Goal: Navigation & Orientation: Find specific page/section

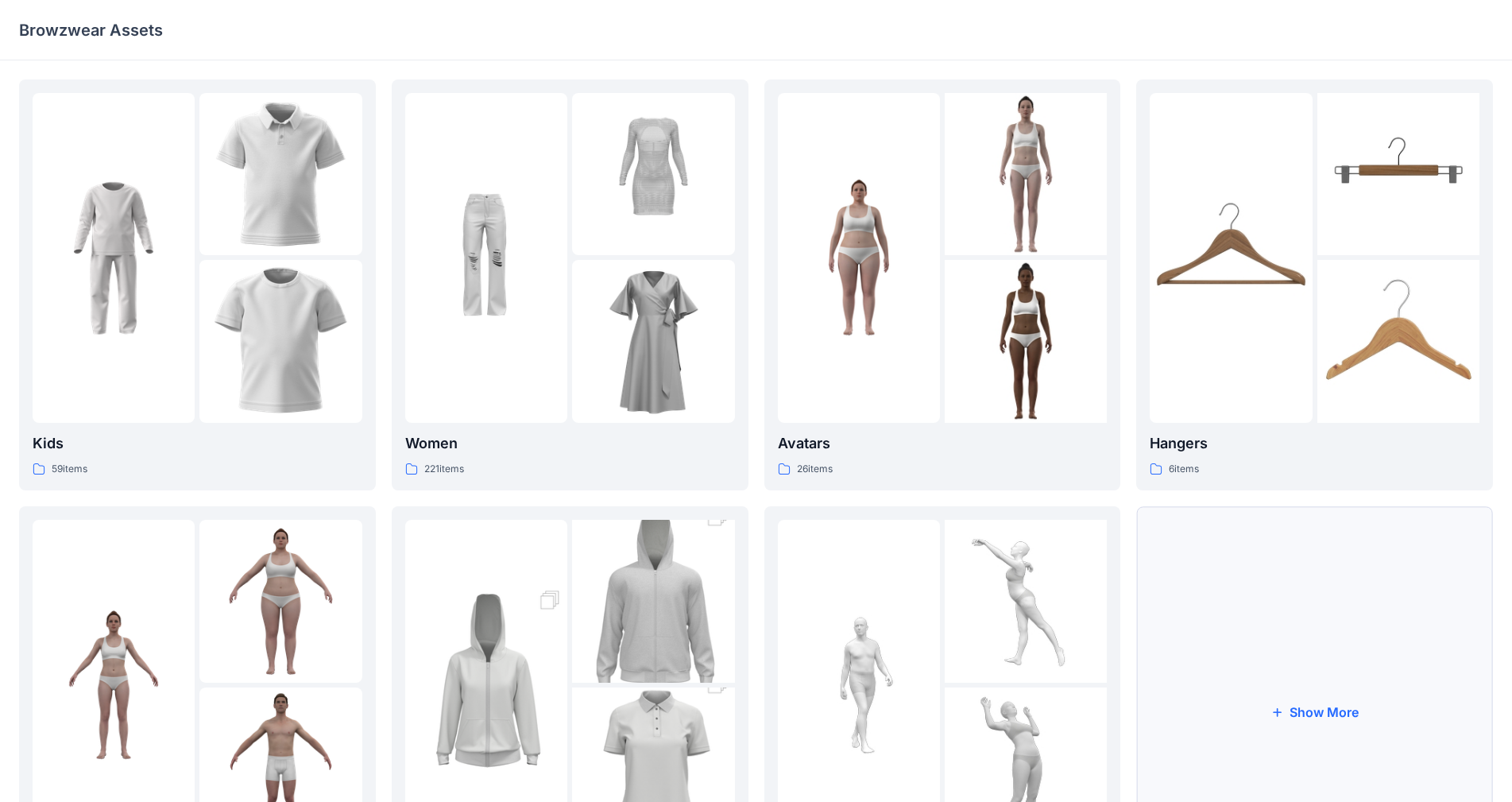
click at [794, 635] on button "Show More" at bounding box center [1315, 712] width 357 height 411
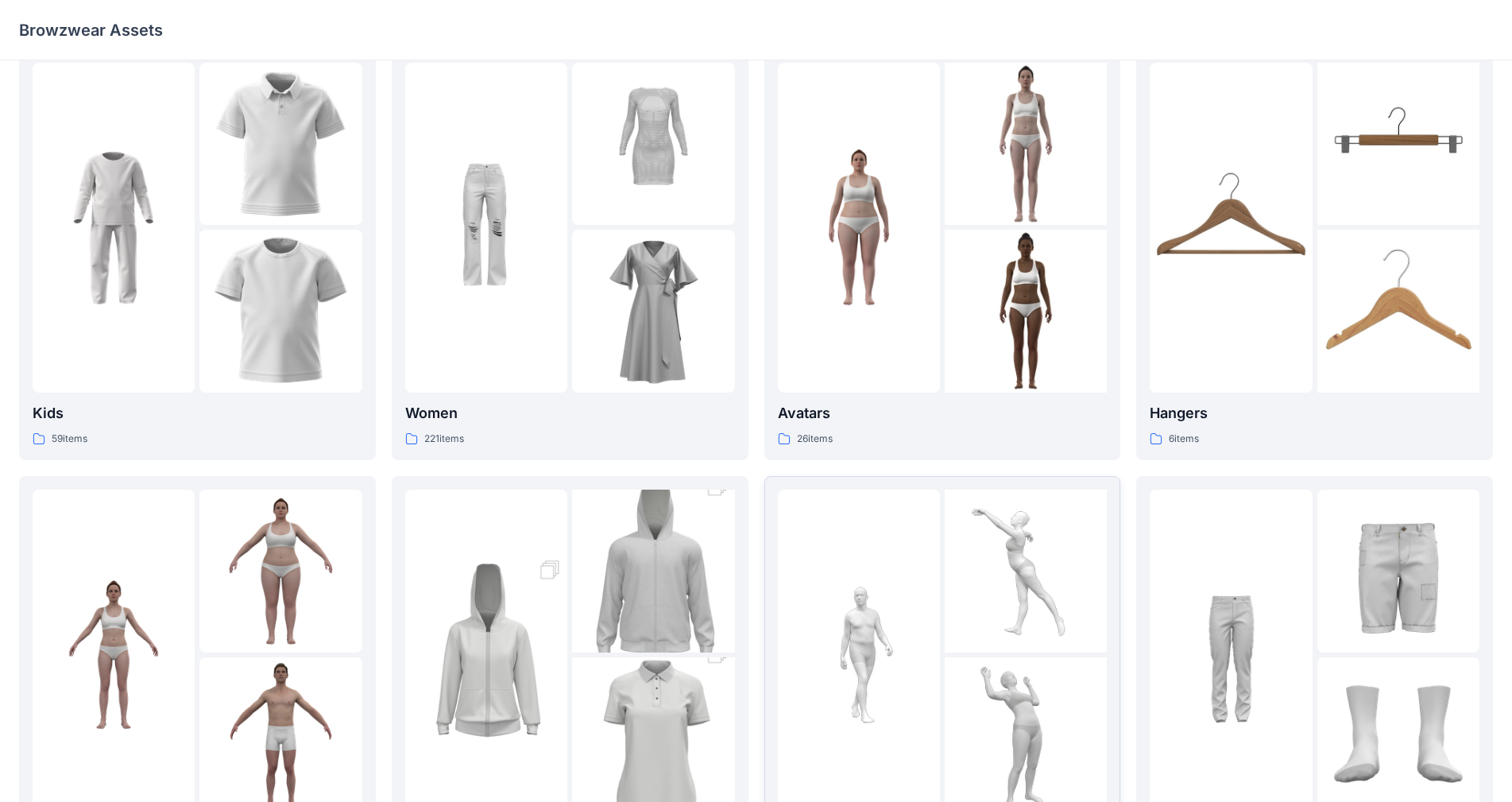
scroll to position [80, 0]
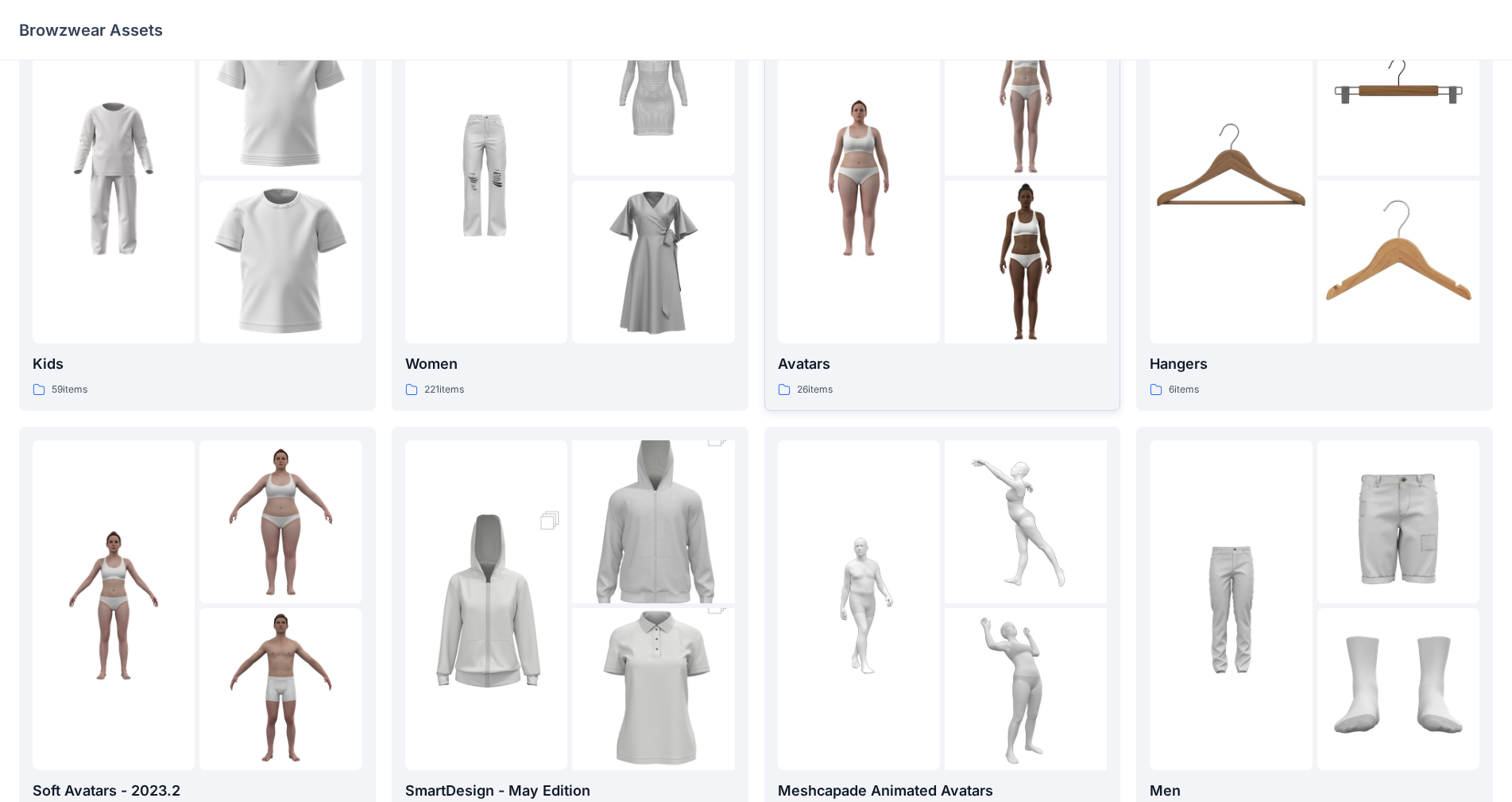
click at [794, 200] on img at bounding box center [1026, 261] width 162 height 162
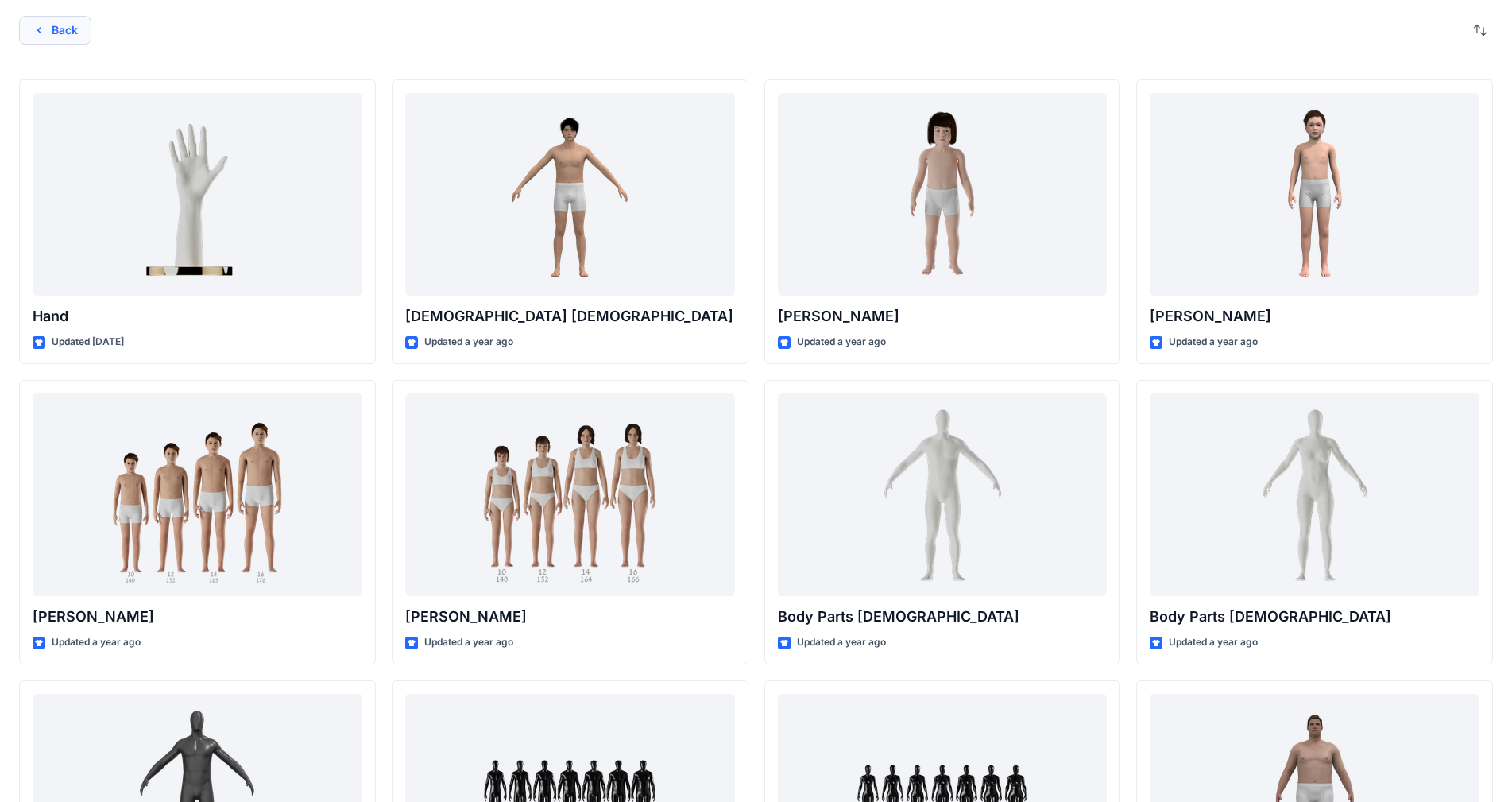
click at [79, 25] on button "Back" at bounding box center [55, 30] width 72 height 29
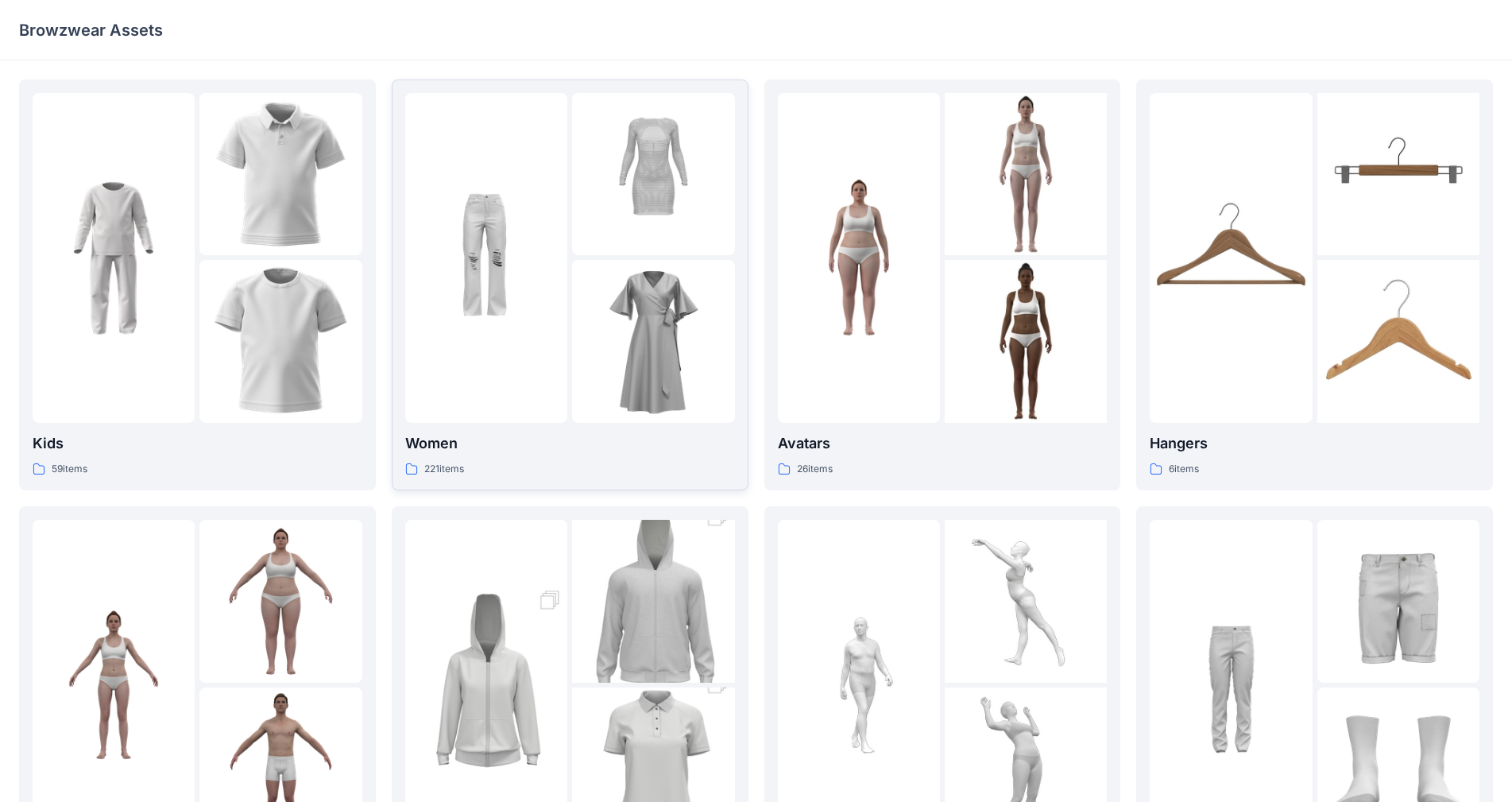
click at [504, 304] on img at bounding box center [486, 257] width 162 height 162
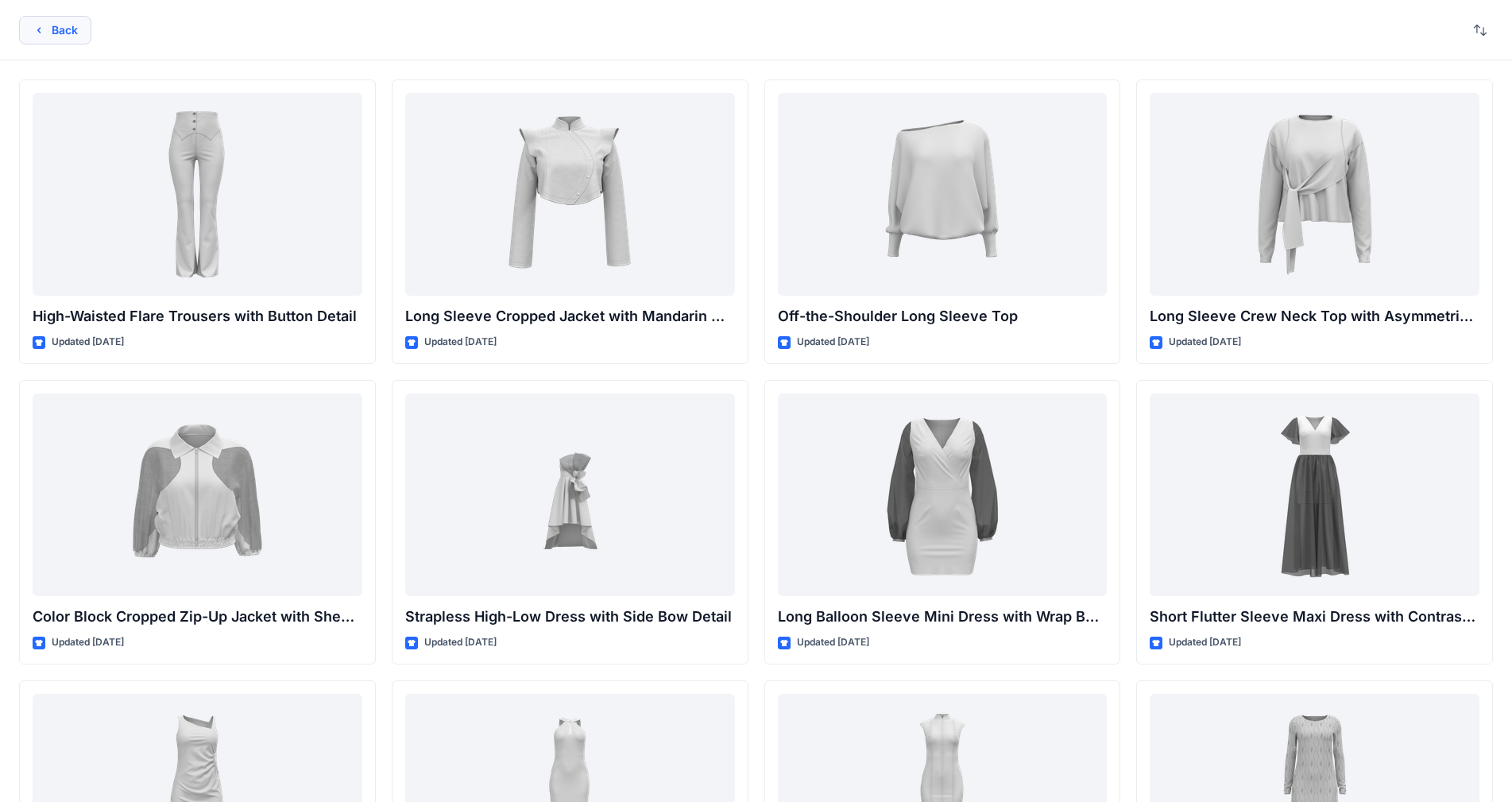
click at [68, 27] on button "Back" at bounding box center [55, 30] width 72 height 29
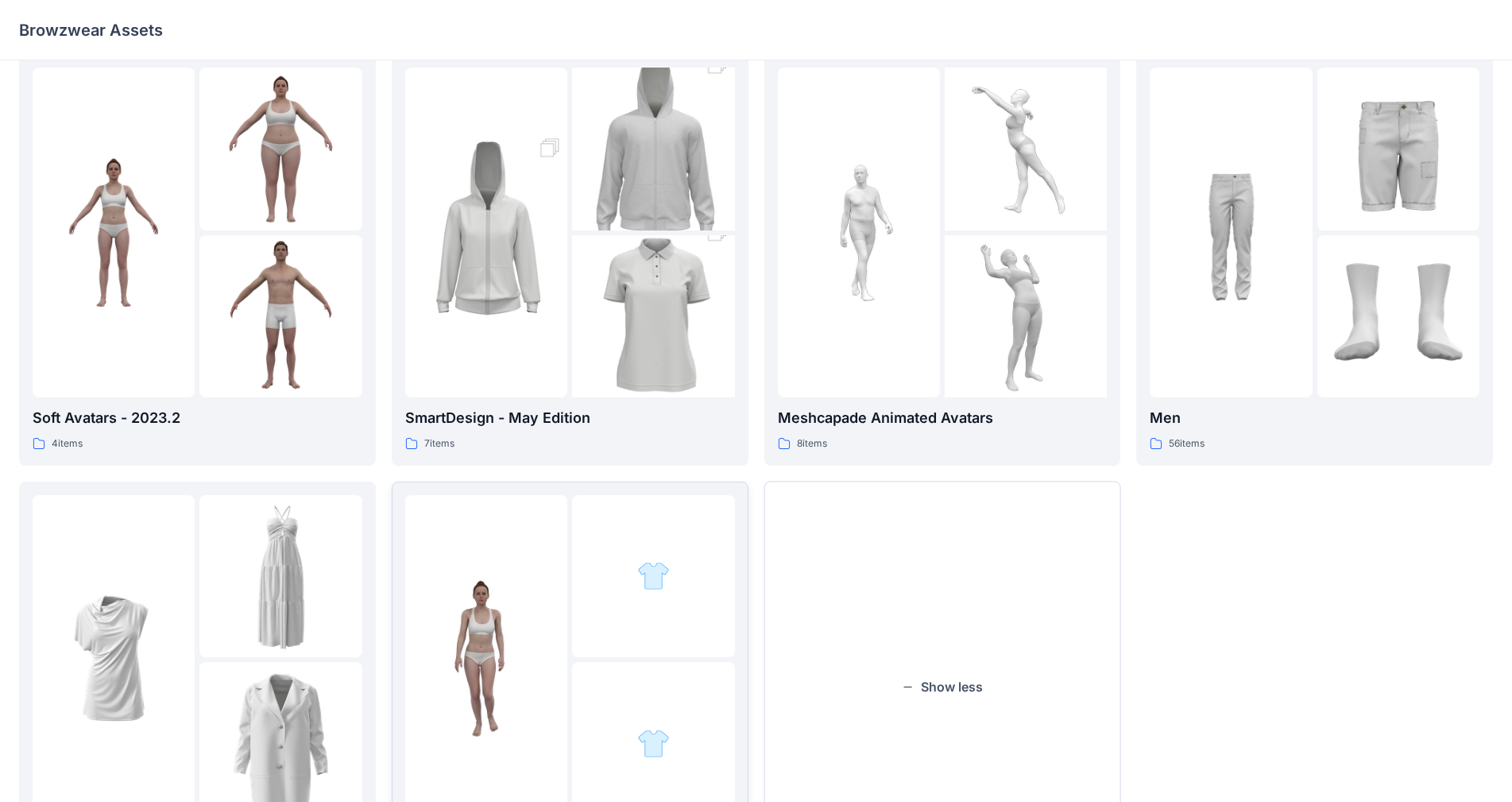
scroll to position [477, 0]
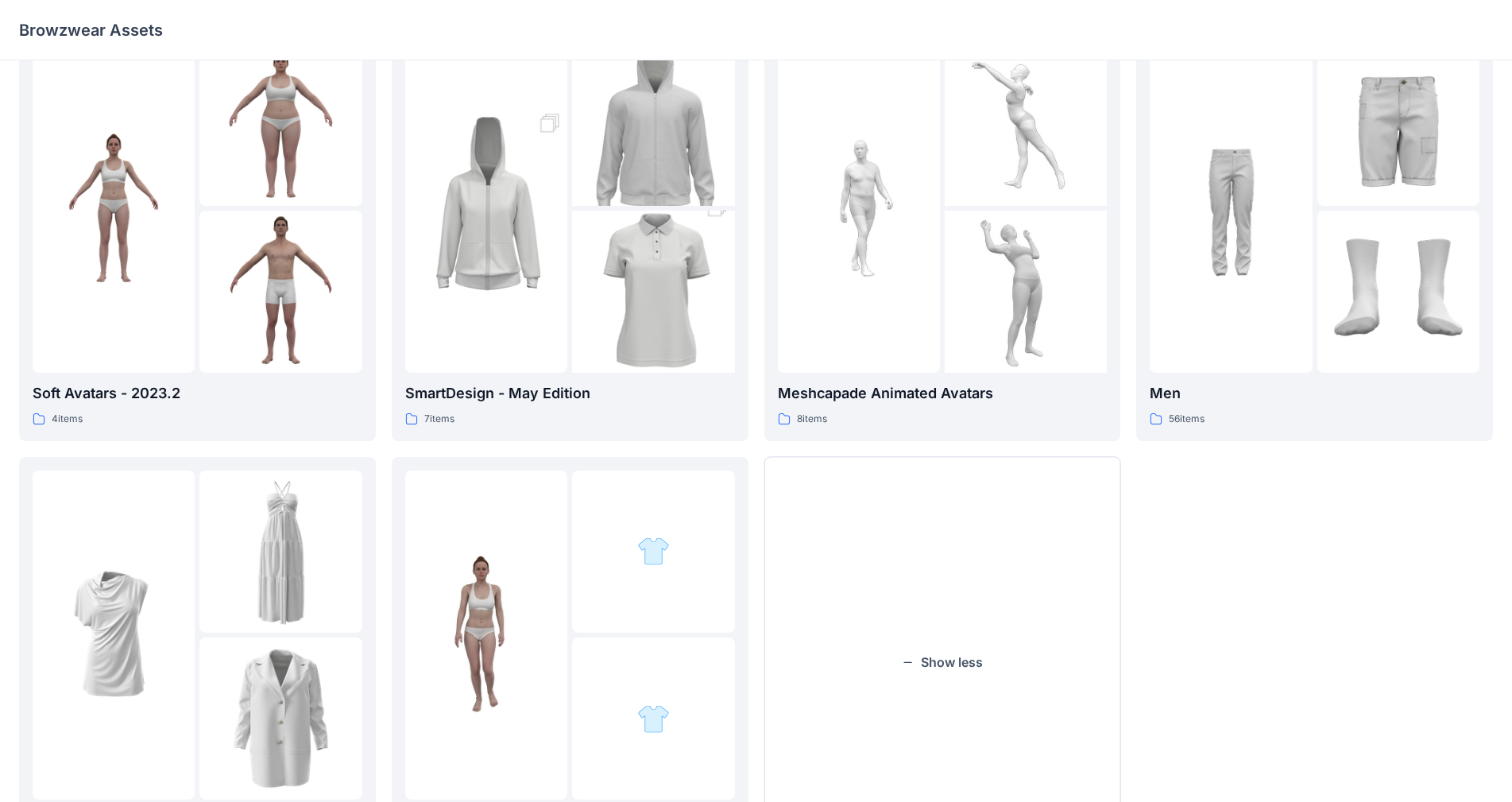
click at [186, 635] on img at bounding box center [114, 635] width 162 height 162
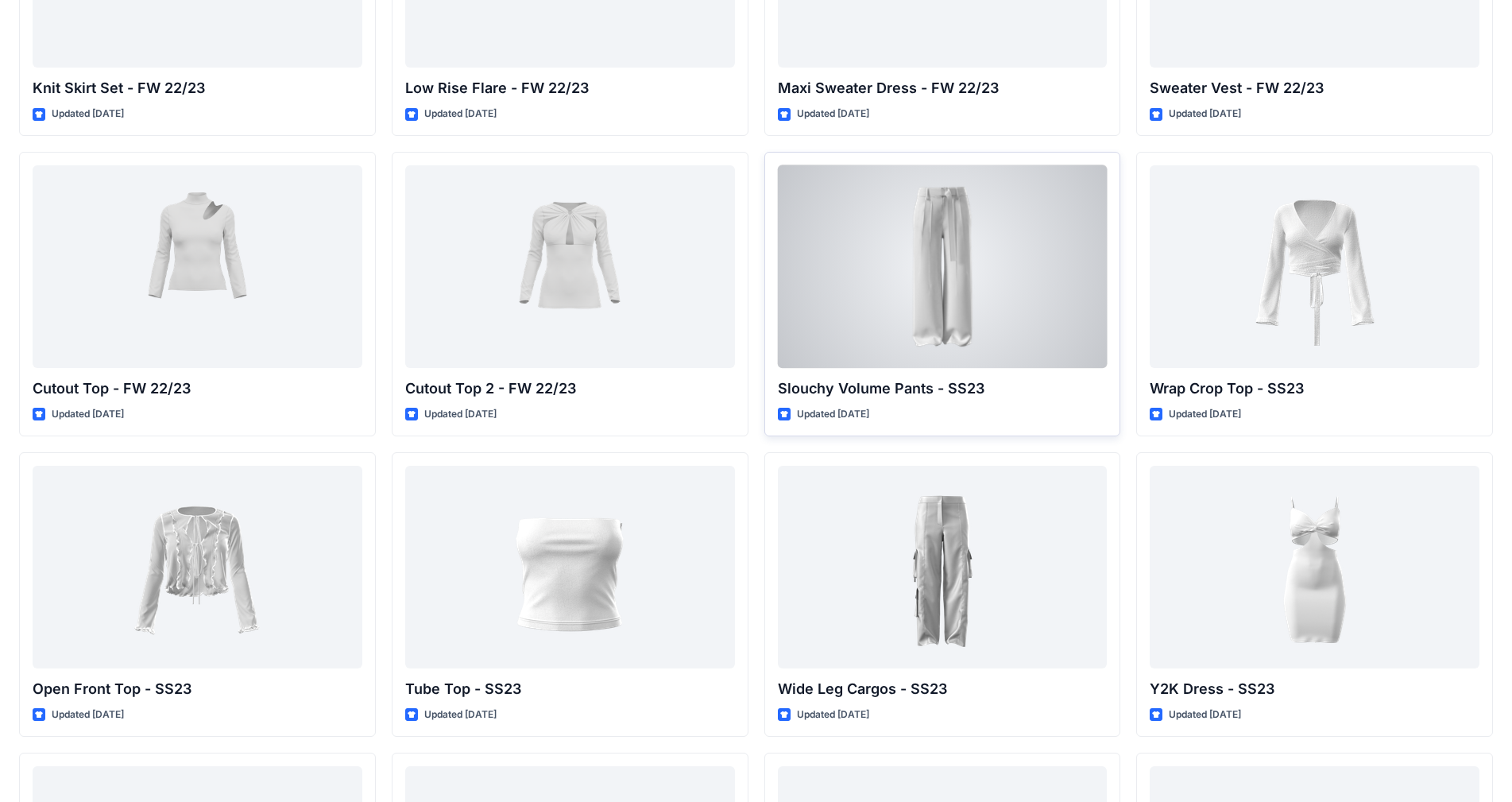
scroll to position [557, 0]
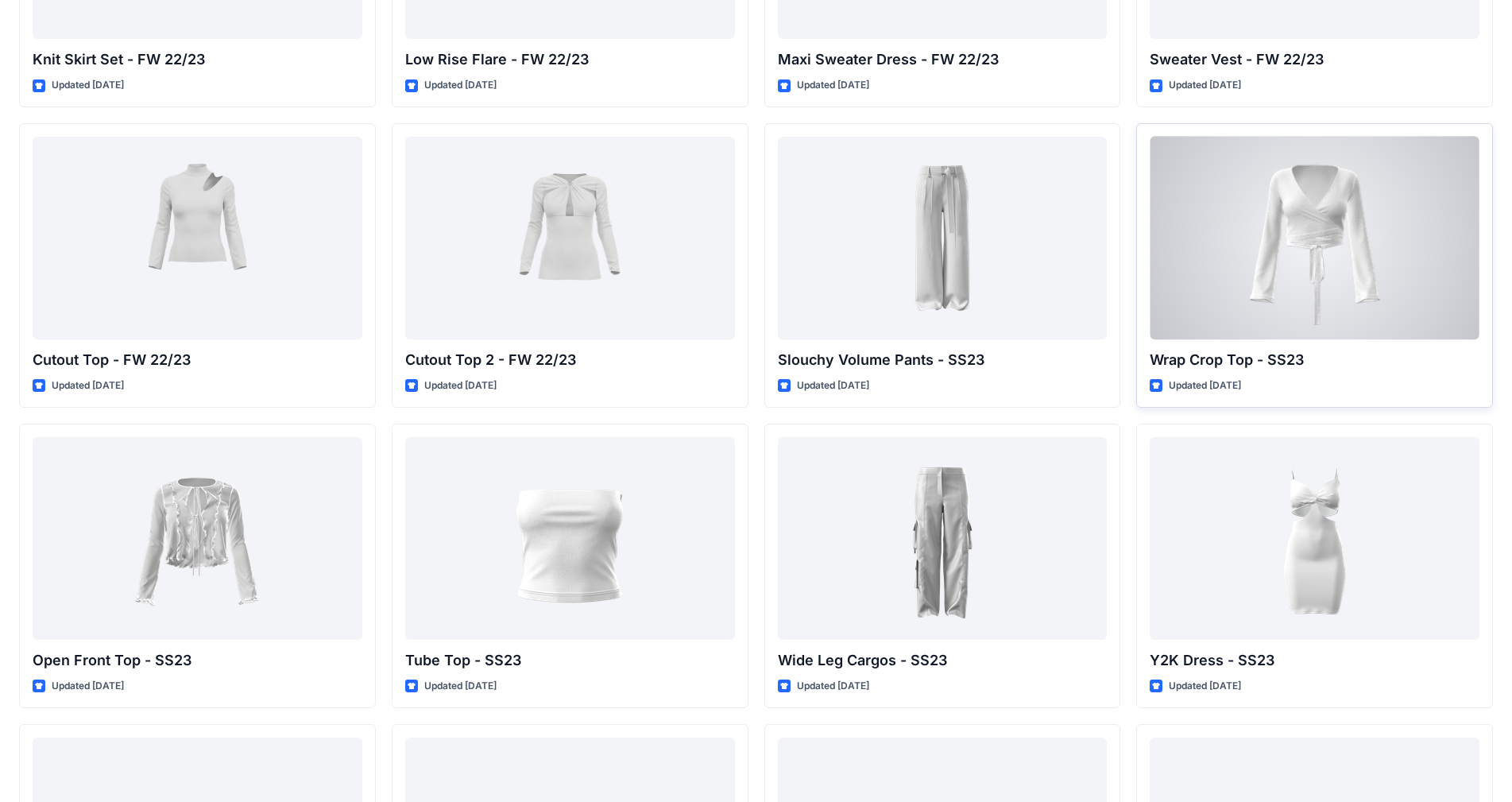
click at [794, 284] on div at bounding box center [1315, 238] width 330 height 202
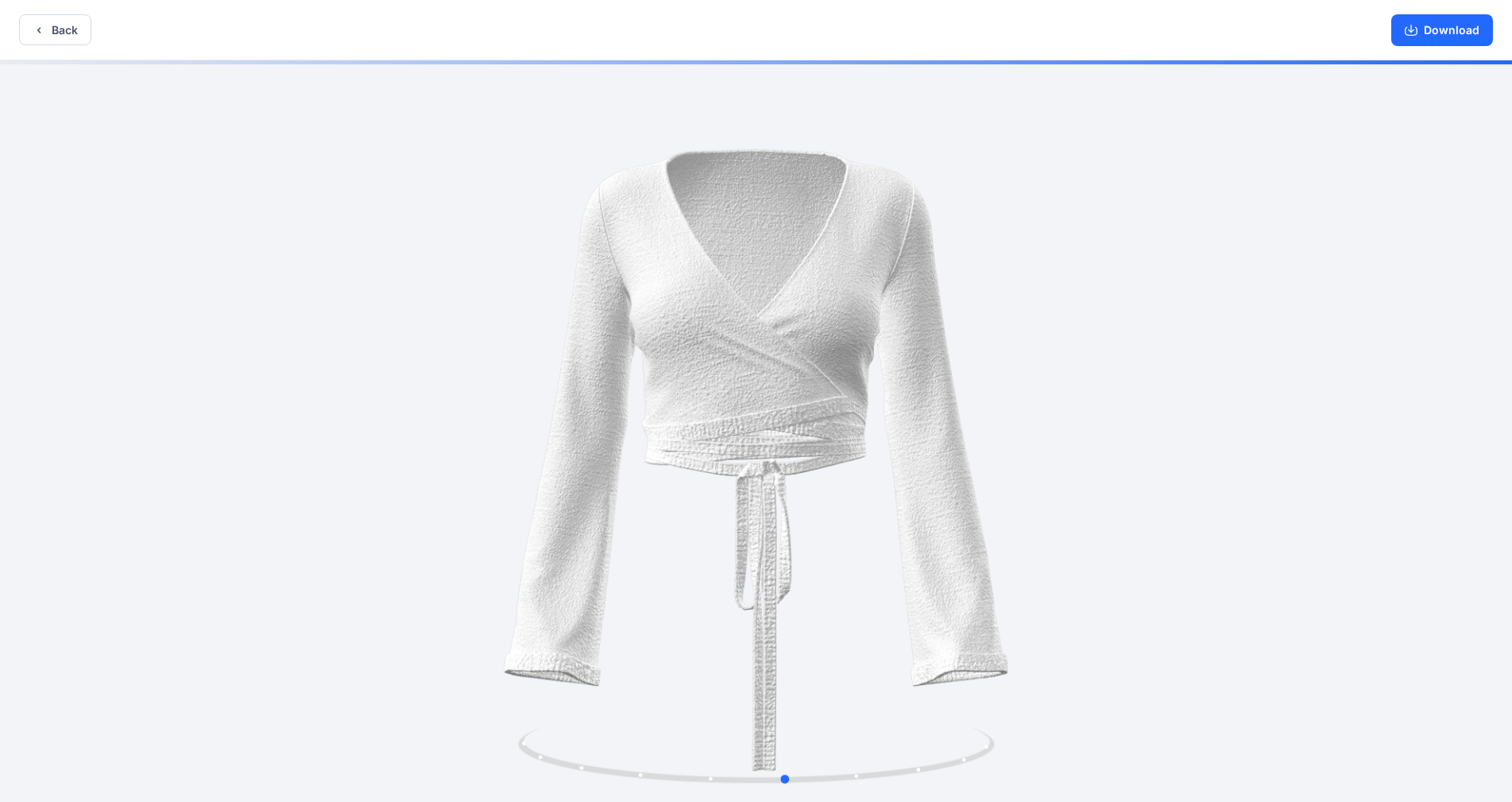
drag, startPoint x: 920, startPoint y: 766, endPoint x: 471, endPoint y: 672, distance: 458.7
click at [473, 635] on div at bounding box center [756, 432] width 1512 height 745
click at [45, 23] on button "Back" at bounding box center [55, 29] width 72 height 31
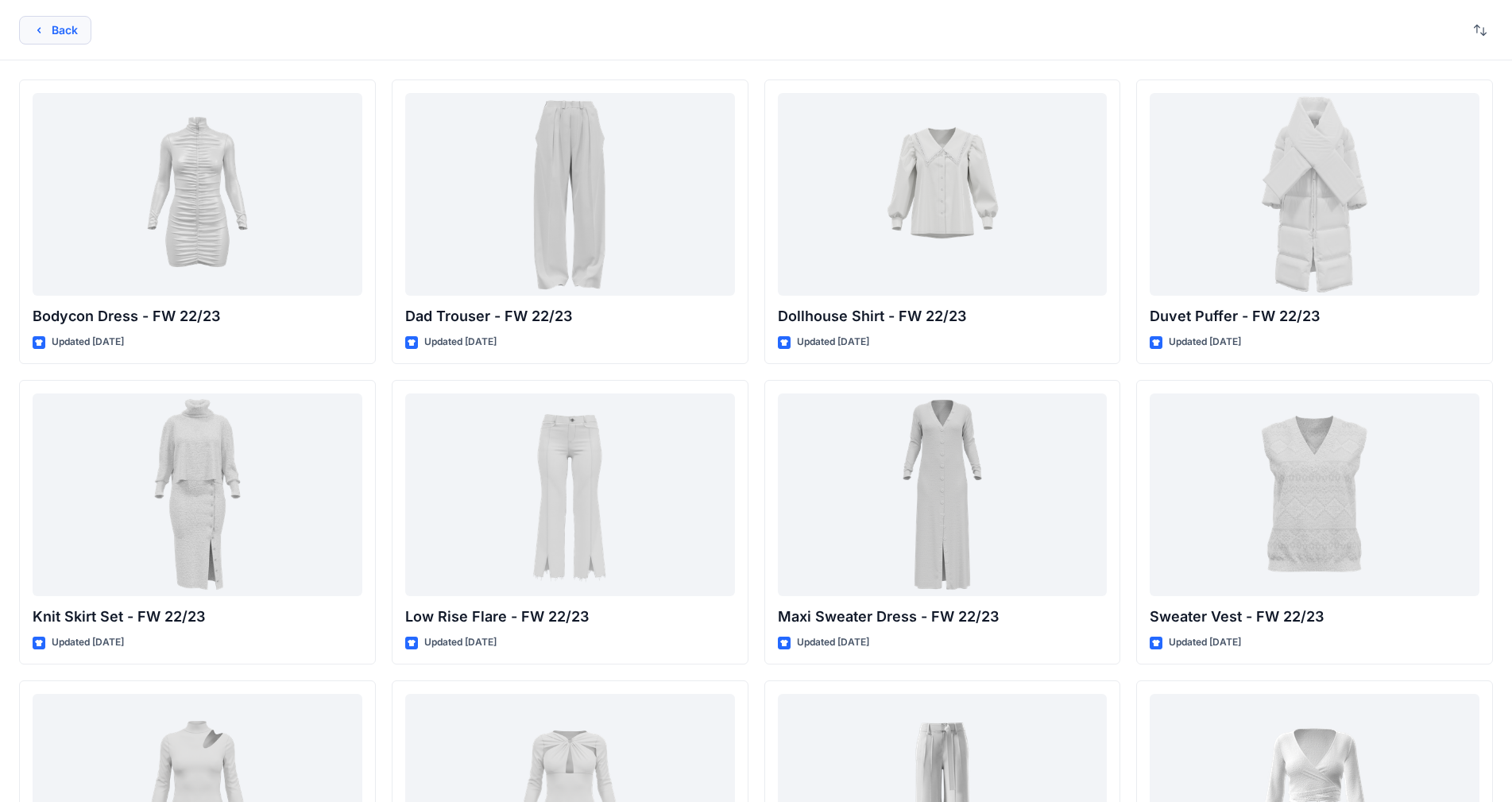
click at [61, 29] on button "Back" at bounding box center [55, 30] width 72 height 29
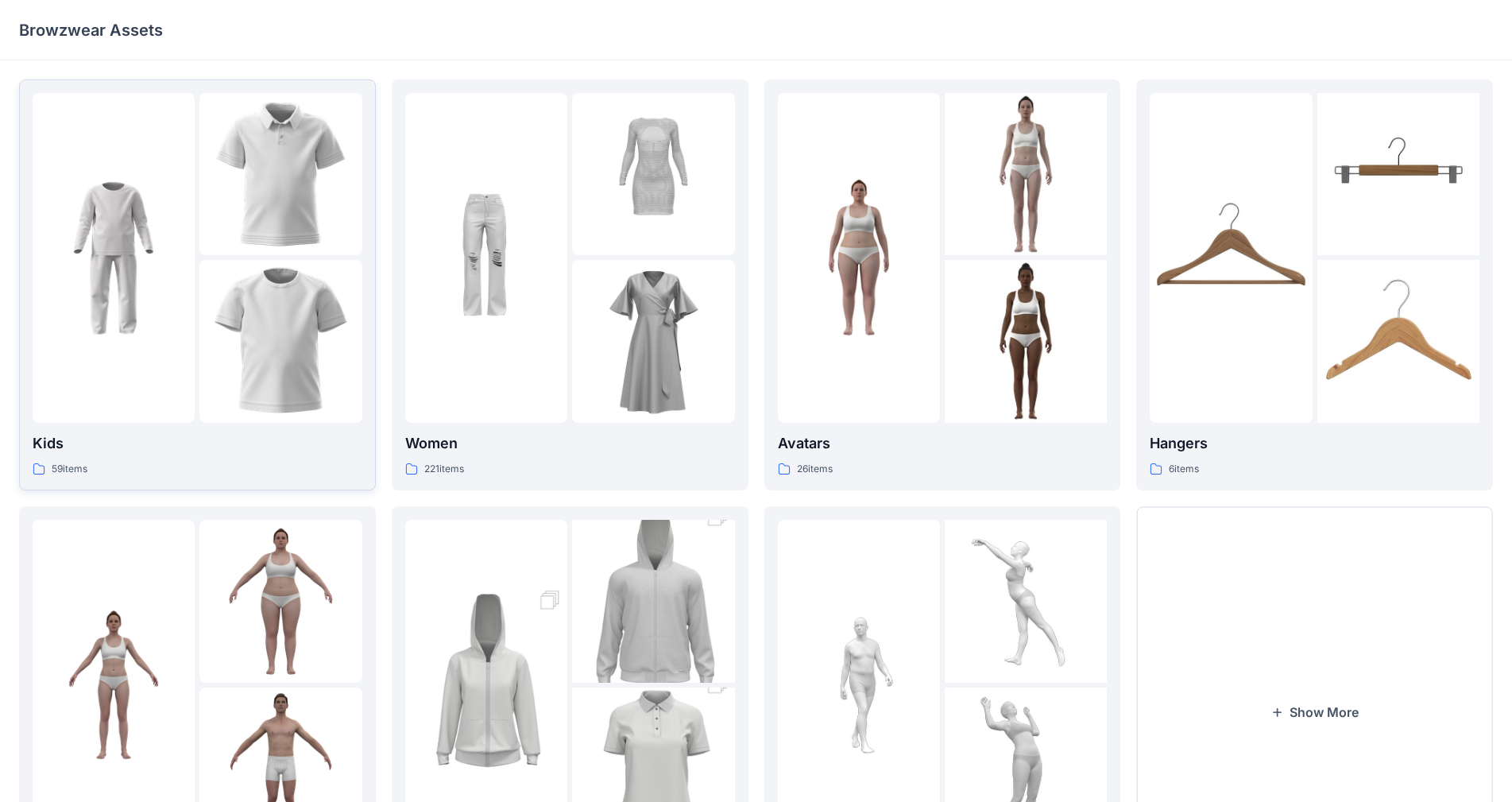
click at [256, 318] on img at bounding box center [280, 341] width 162 height 162
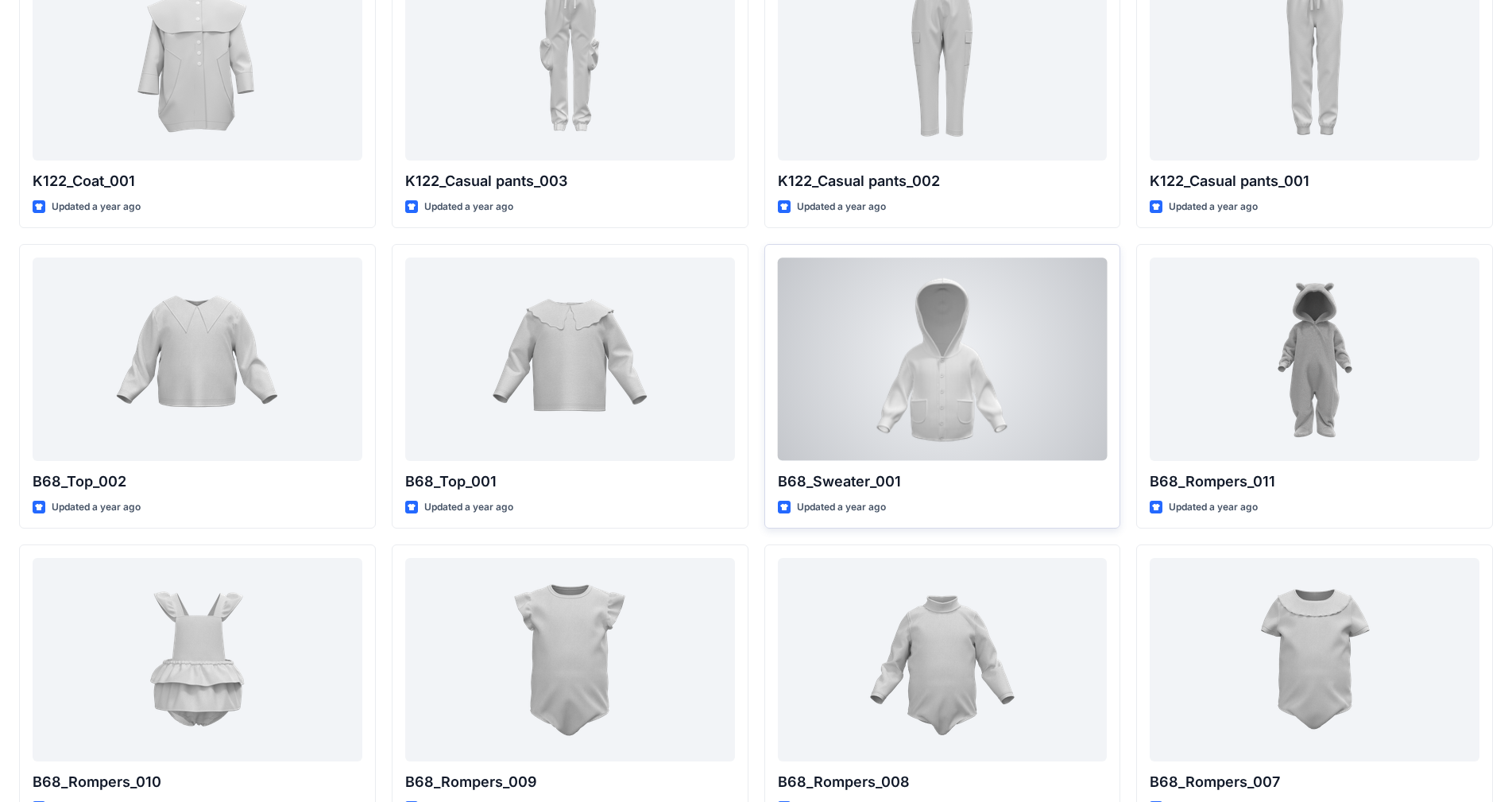
scroll to position [1378, 0]
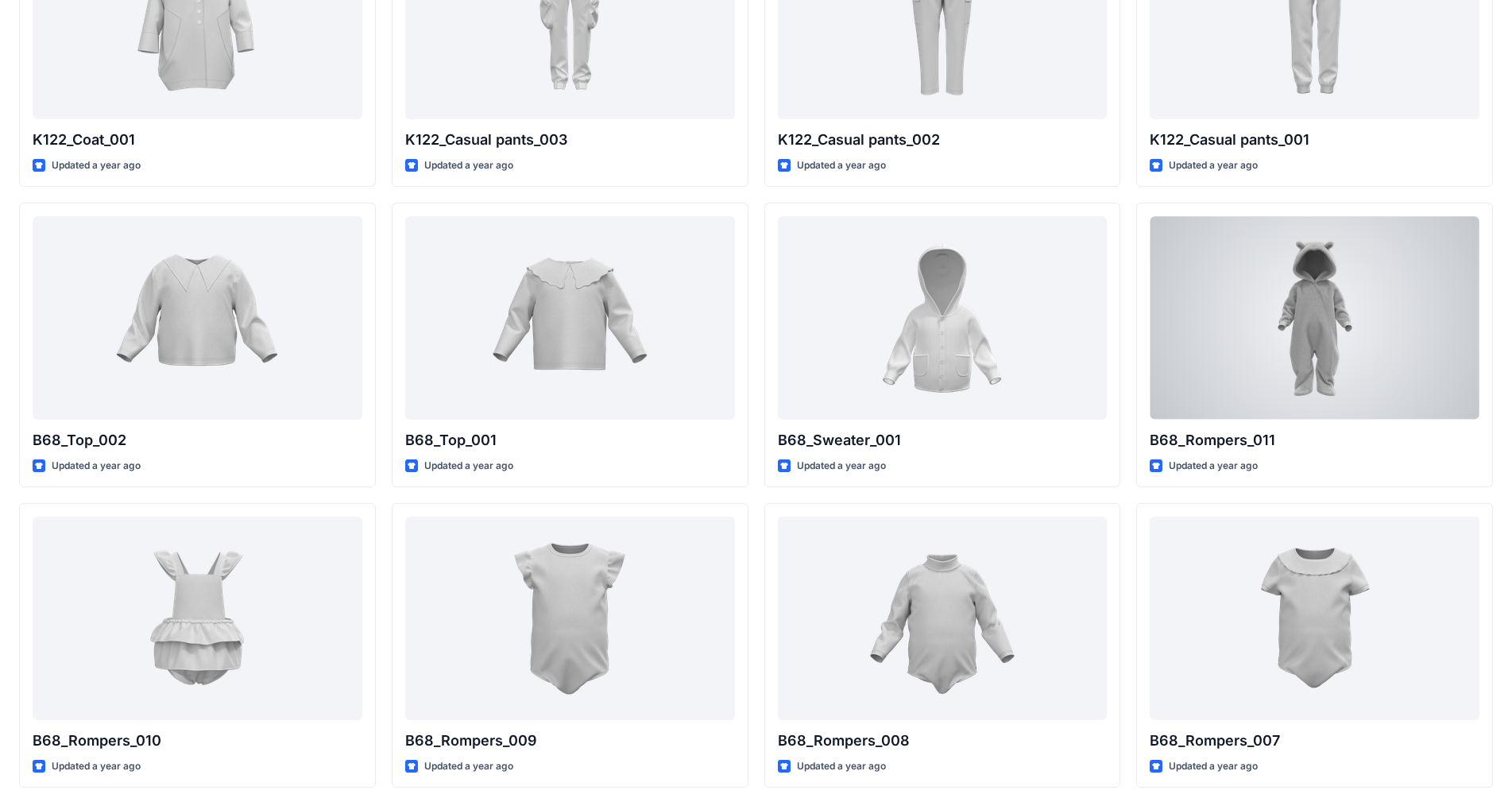
click at [794, 322] on div at bounding box center [1315, 317] width 330 height 202
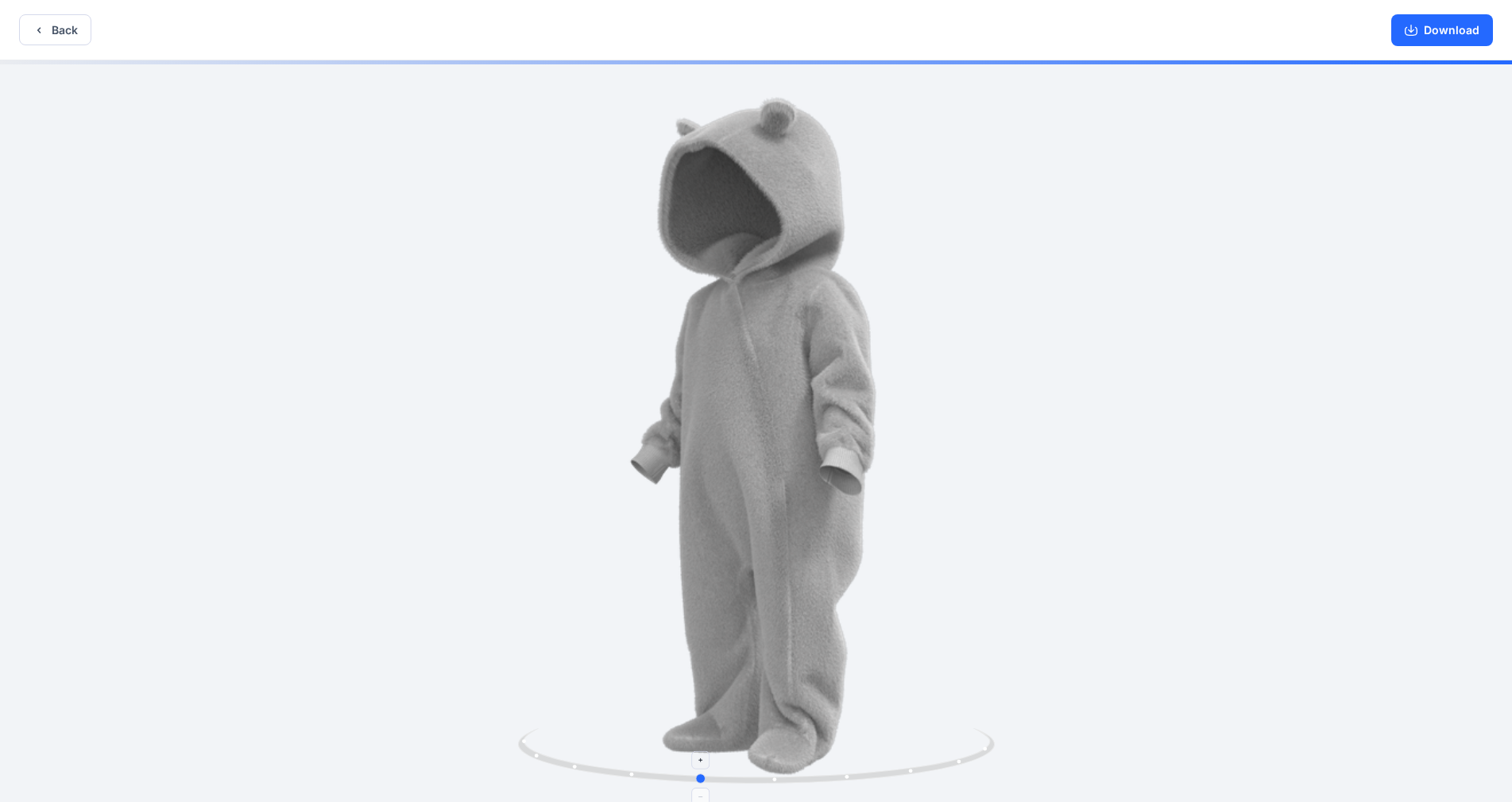
drag, startPoint x: 952, startPoint y: 754, endPoint x: 893, endPoint y: 764, distance: 59.8
click at [794, 635] on icon at bounding box center [759, 757] width 481 height 60
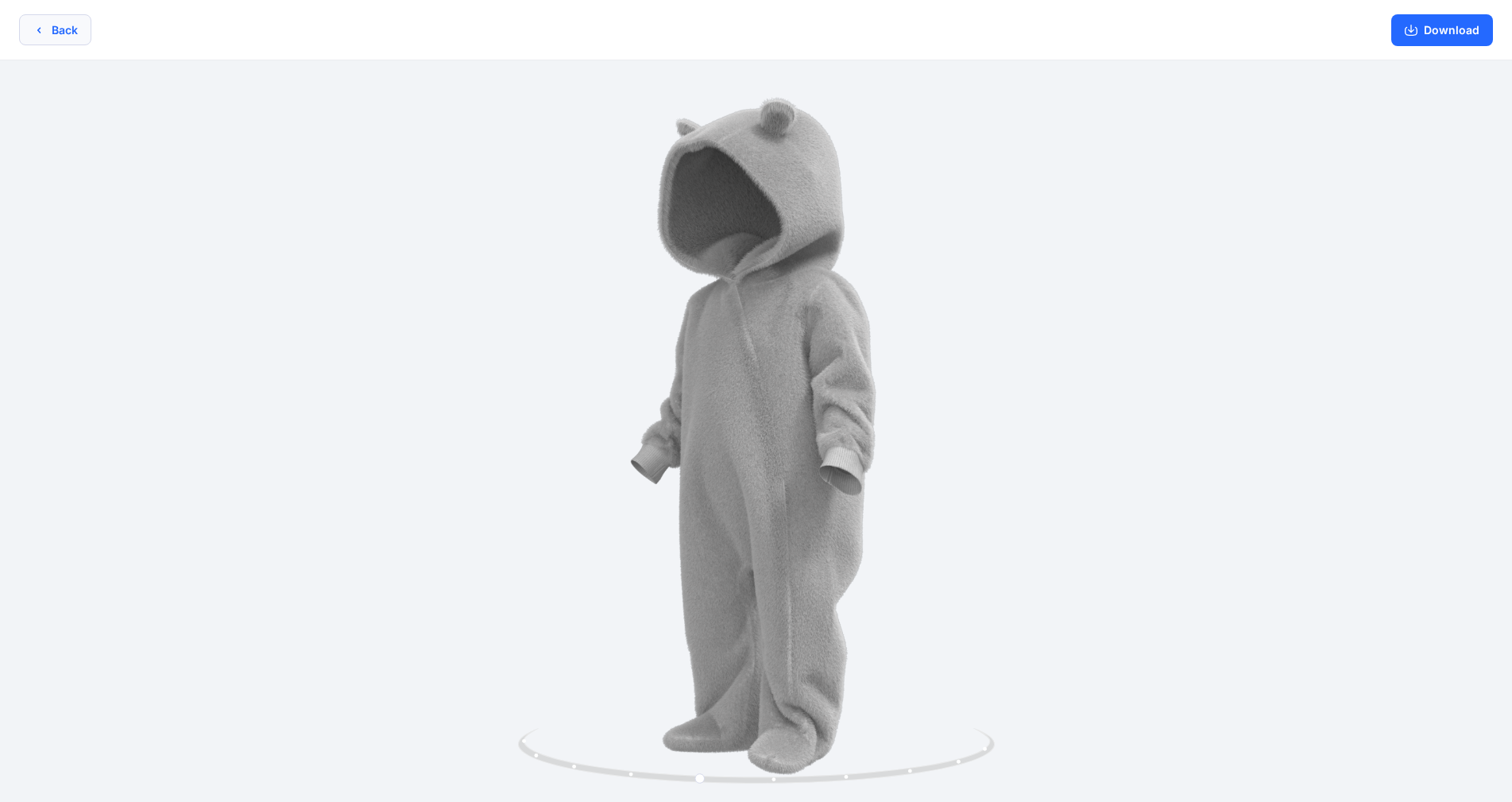
click at [40, 27] on icon "button" at bounding box center [39, 30] width 13 height 13
